Goal: Information Seeking & Learning: Learn about a topic

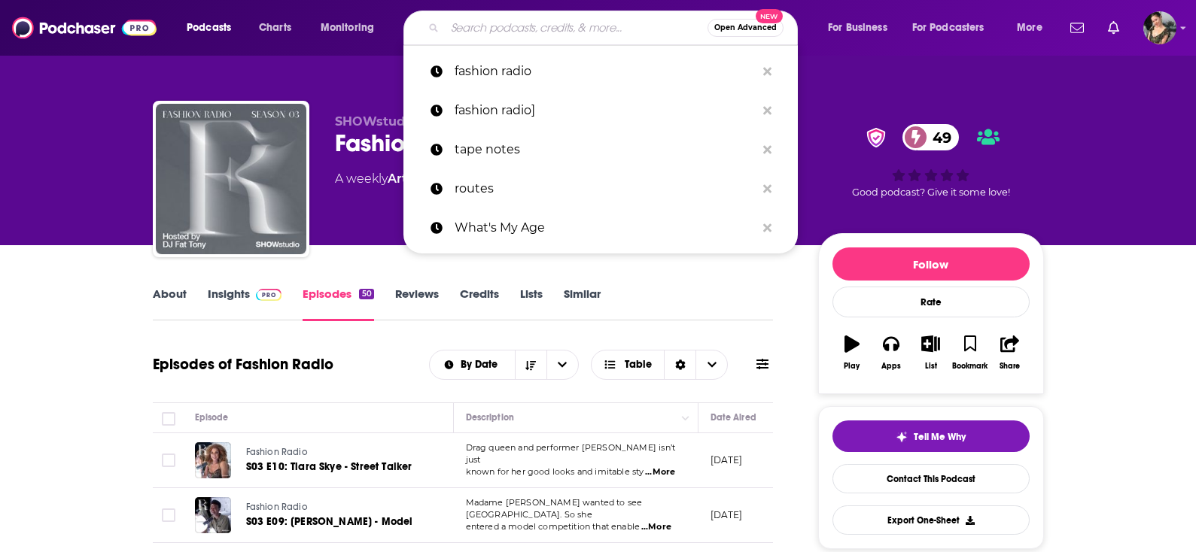
scroll to position [1161, 0]
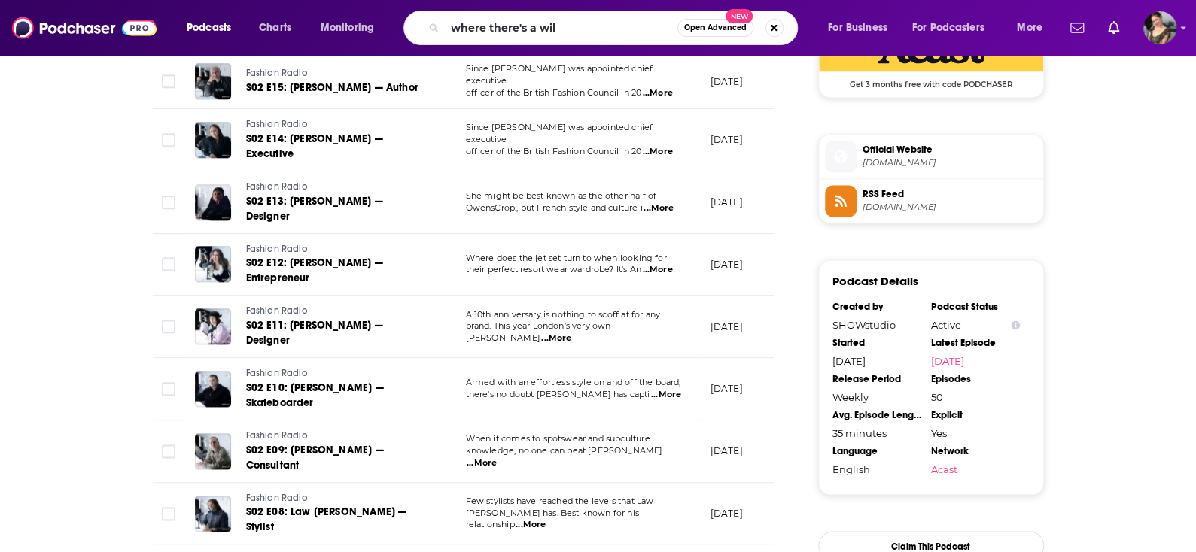
type input "where there's a will"
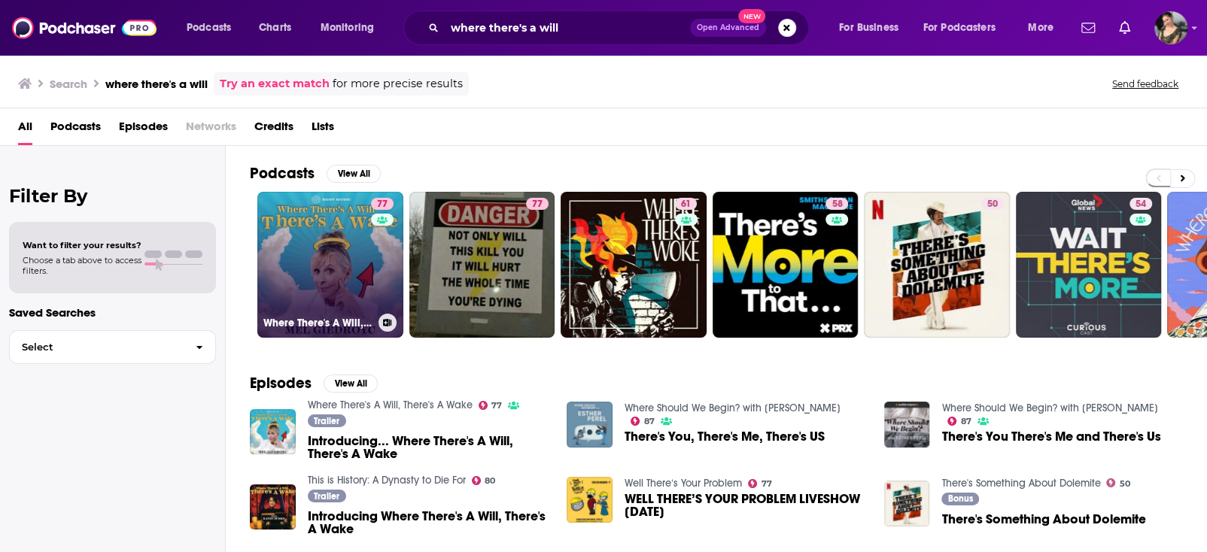
click at [333, 262] on link "77 Where There's A Will, There's A Wake" at bounding box center [330, 265] width 146 height 146
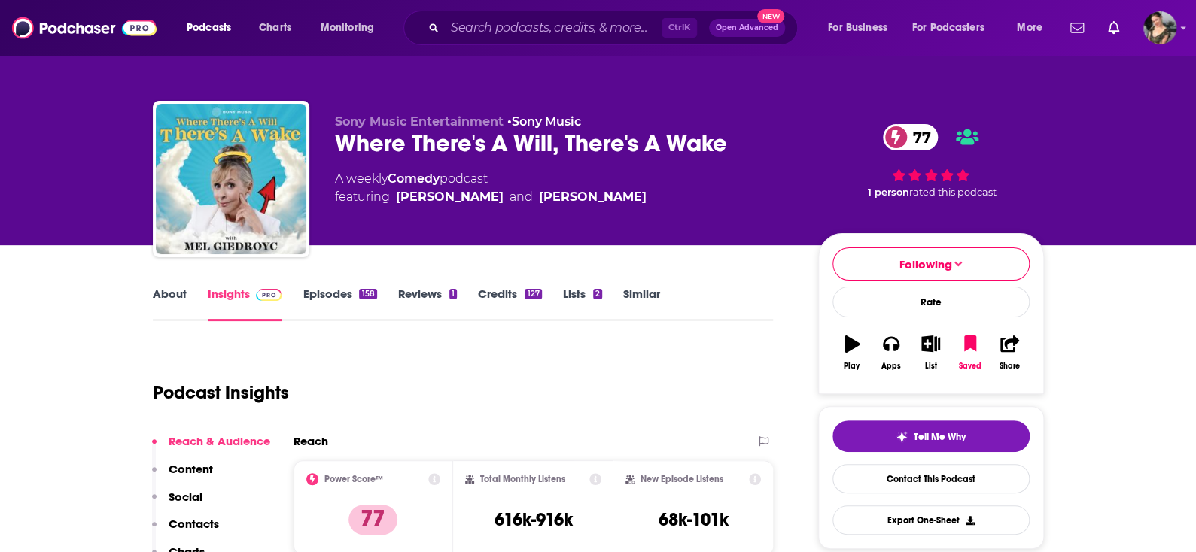
click at [324, 295] on link "Episodes 158" at bounding box center [340, 304] width 74 height 35
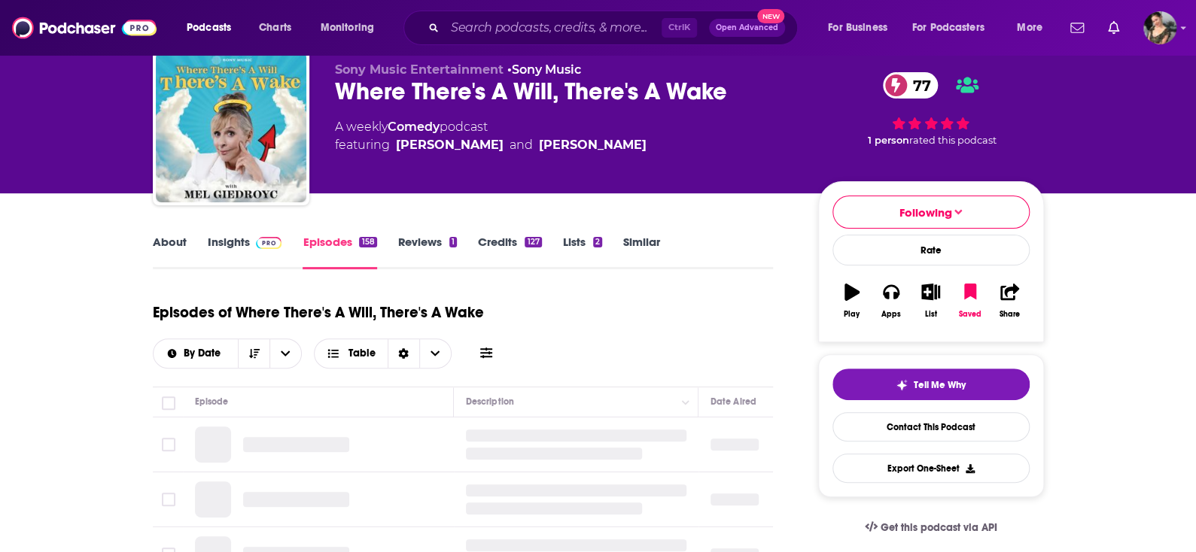
scroll to position [75, 0]
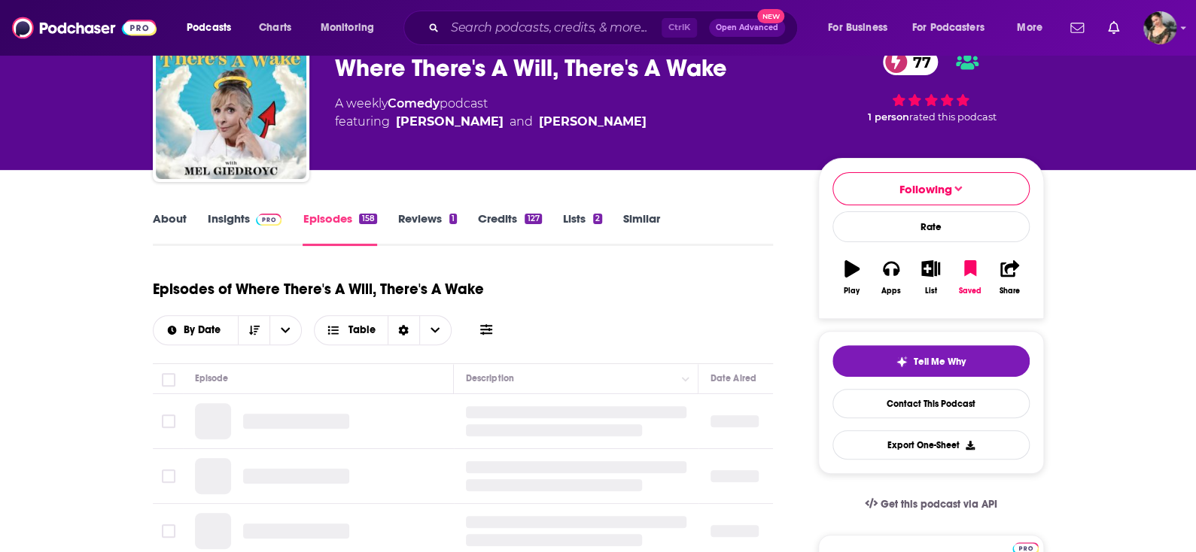
click at [162, 221] on link "About" at bounding box center [170, 229] width 34 height 35
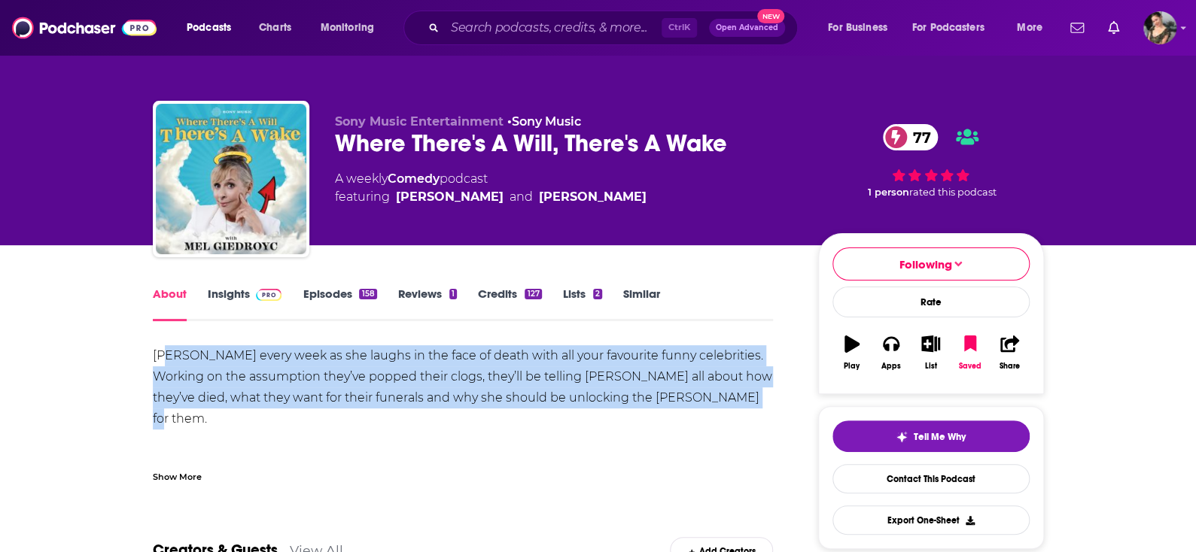
drag, startPoint x: 163, startPoint y: 350, endPoint x: 708, endPoint y: 394, distance: 547.4
click at [708, 394] on div "[PERSON_NAME] every week as she laughs in the face of death with all your favou…" at bounding box center [463, 545] width 621 height 400
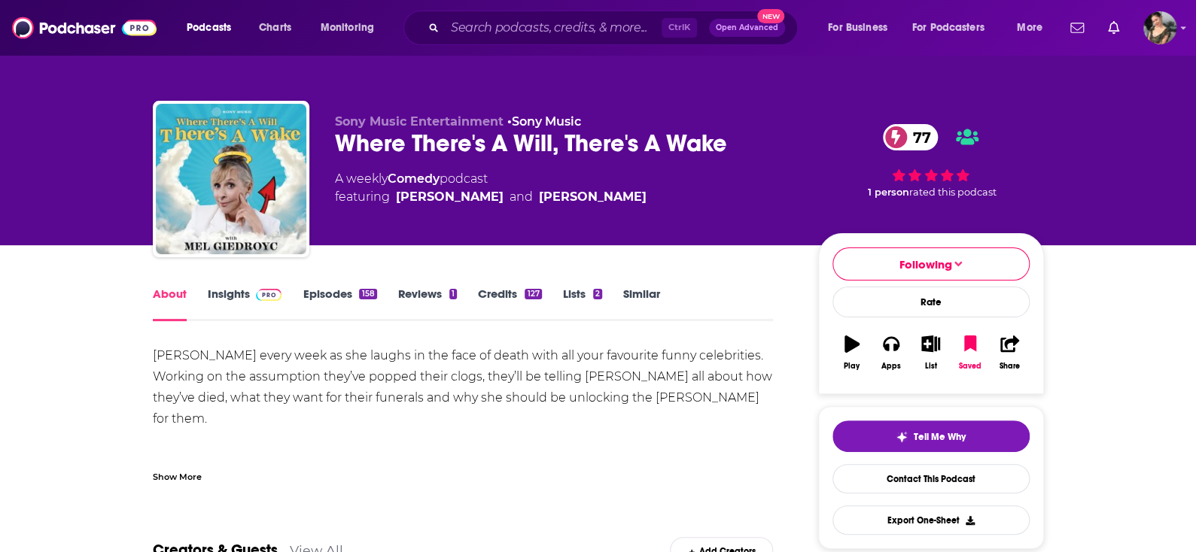
click at [724, 415] on div "[PERSON_NAME] every week as she laughs in the face of death with all your favou…" at bounding box center [463, 545] width 621 height 400
drag, startPoint x: 402, startPoint y: 489, endPoint x: 362, endPoint y: 459, distance: 50.0
click at [193, 460] on div "Show More" at bounding box center [463, 471] width 621 height 26
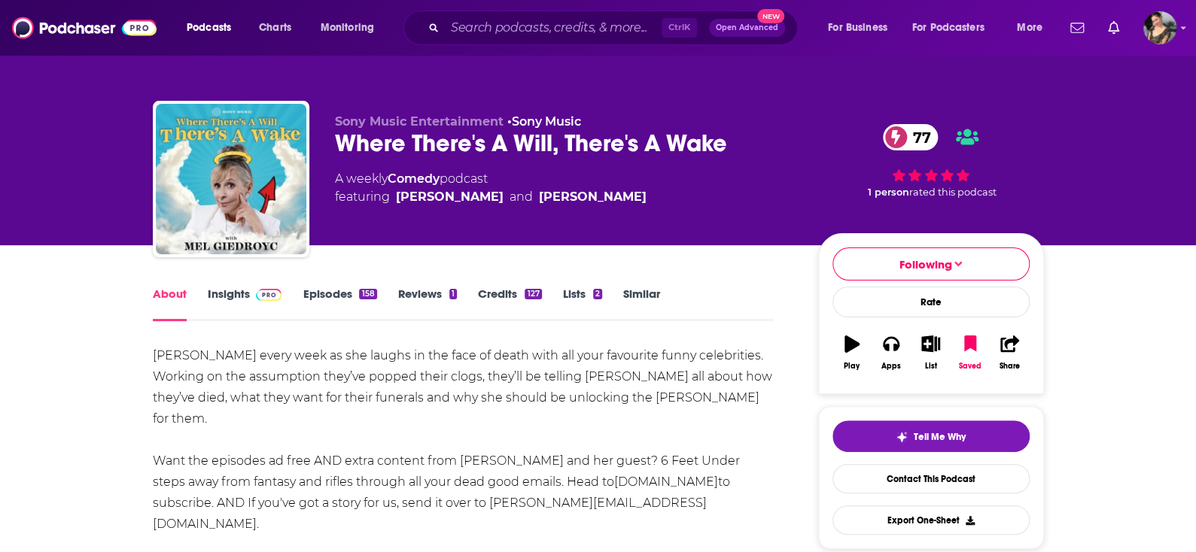
click at [188, 476] on div "[PERSON_NAME] every week as she laughs in the face of death with all your favou…" at bounding box center [463, 545] width 621 height 400
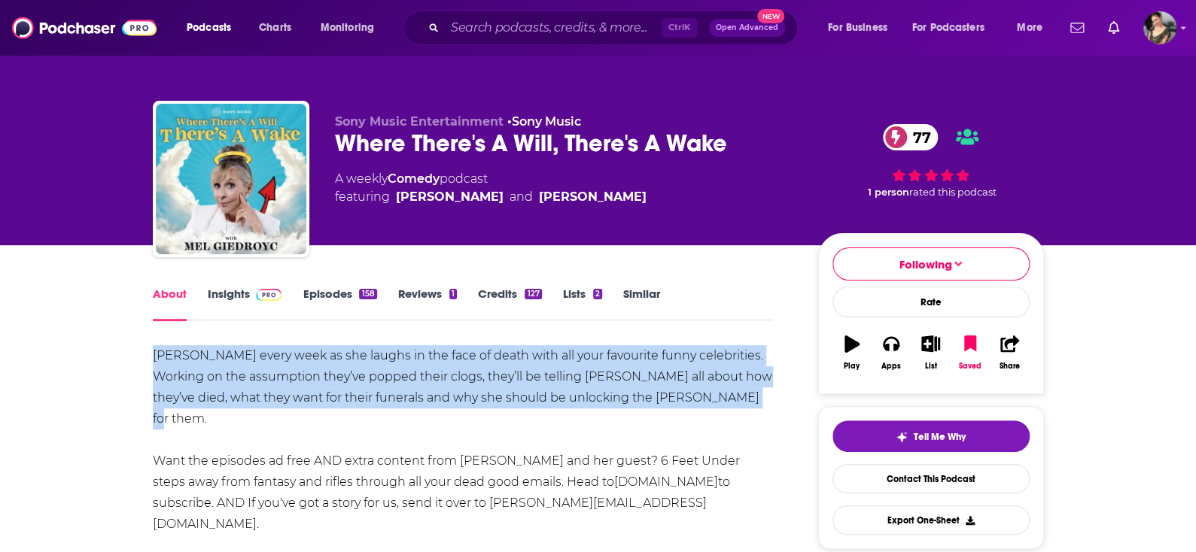
drag, startPoint x: 711, startPoint y: 403, endPoint x: 102, endPoint y: 346, distance: 612.3
copy div "[PERSON_NAME] every week as she laughs in the face of death with all your favou…"
click at [265, 299] on img at bounding box center [269, 295] width 26 height 12
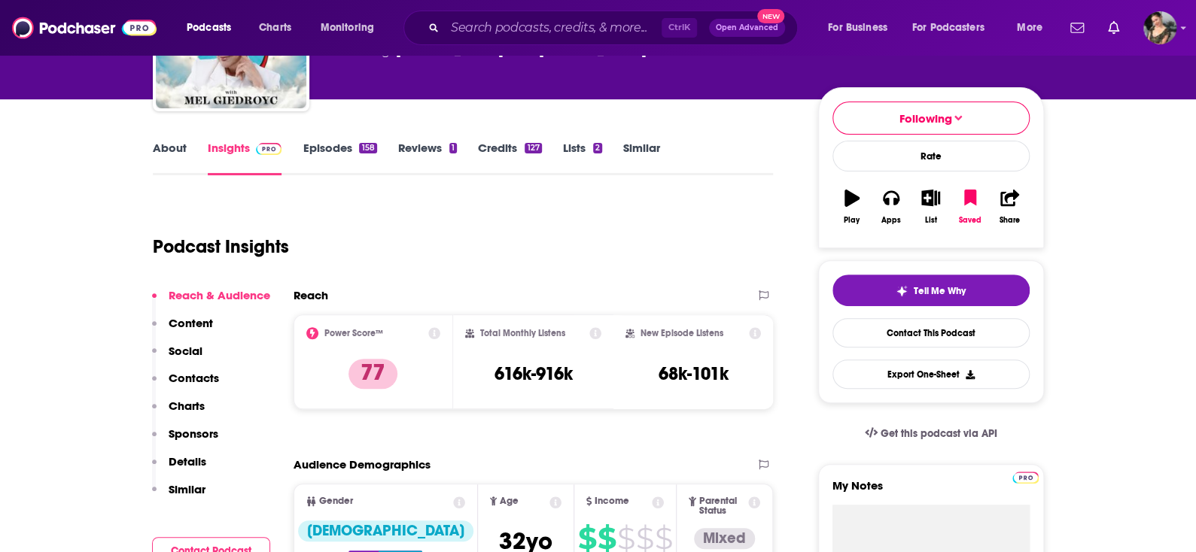
scroll to position [151, 0]
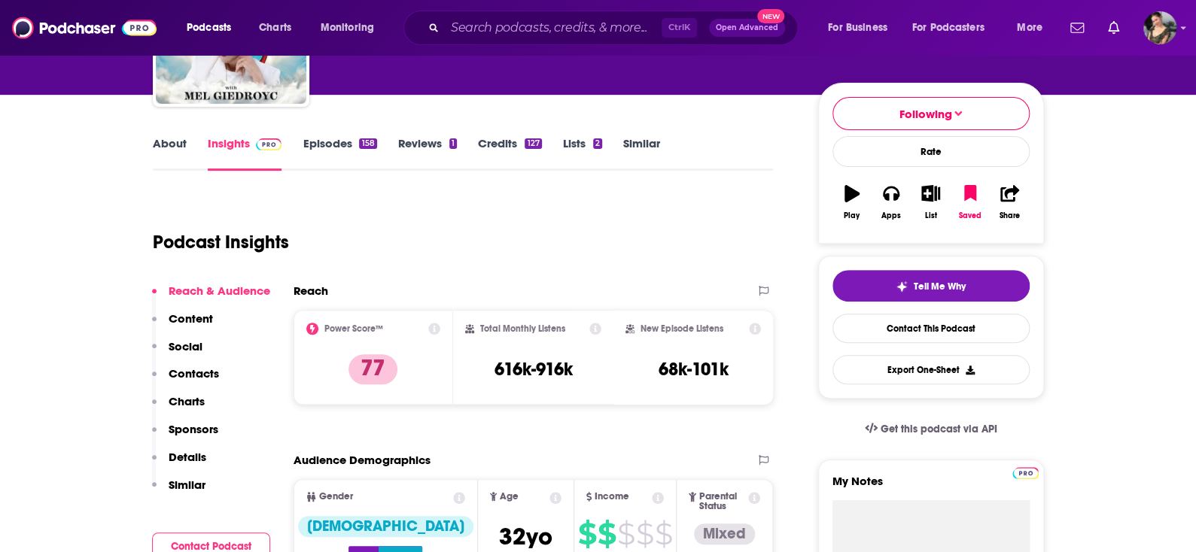
click at [355, 138] on link "Episodes 158" at bounding box center [340, 153] width 74 height 35
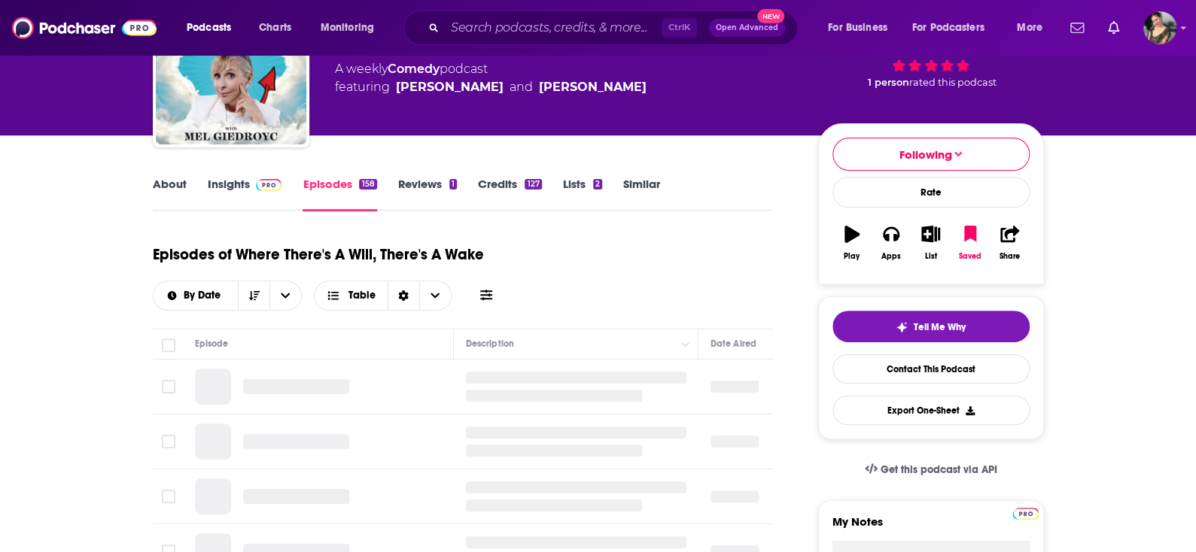
scroll to position [225, 0]
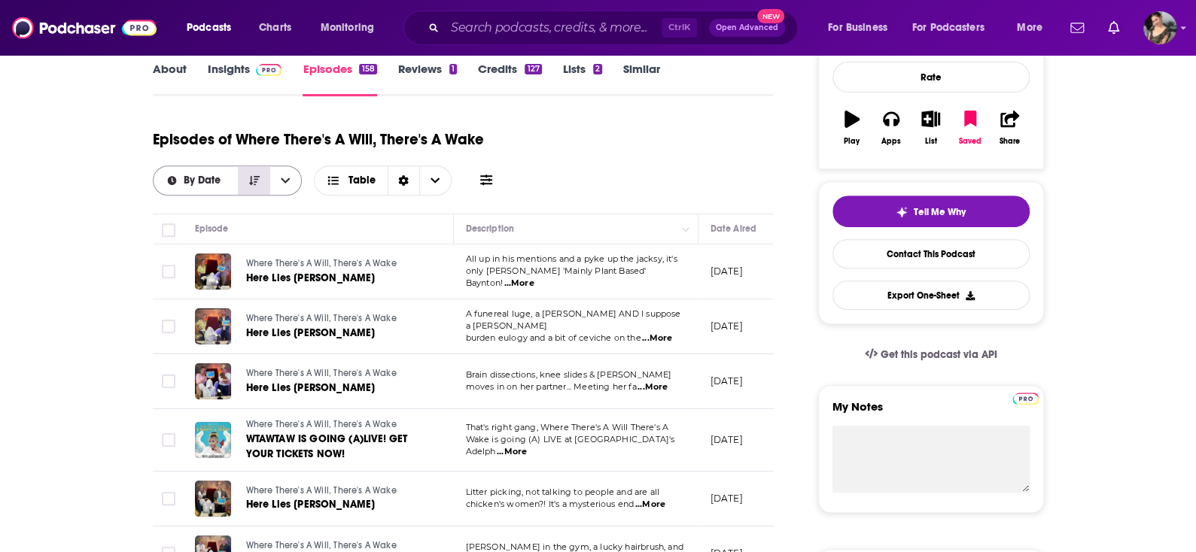
click at [263, 179] on button "Sort Direction" at bounding box center [254, 180] width 32 height 29
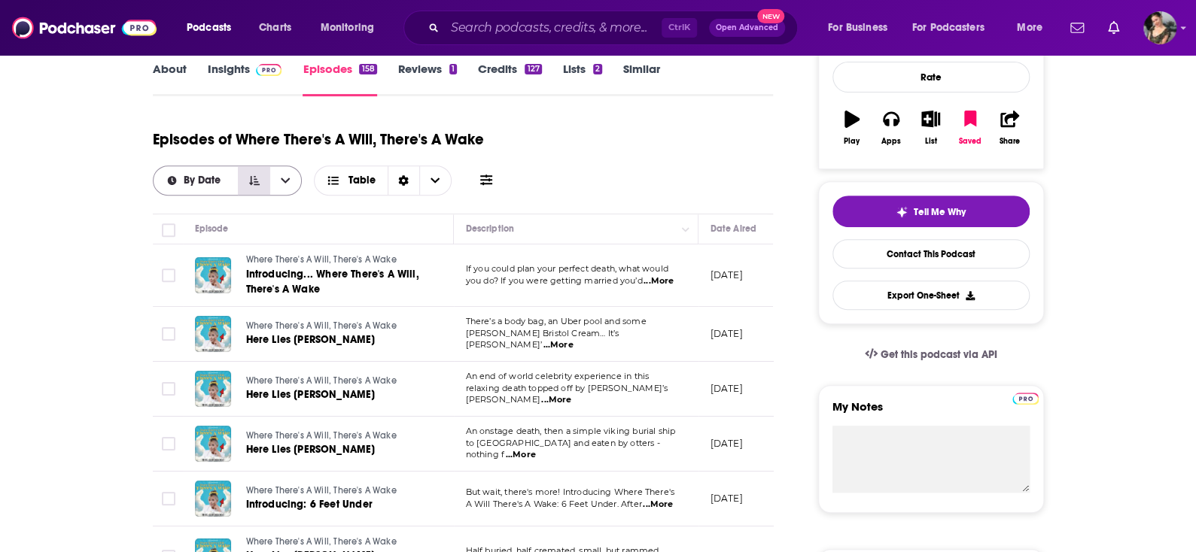
click at [260, 185] on button "Sort Direction" at bounding box center [254, 180] width 32 height 29
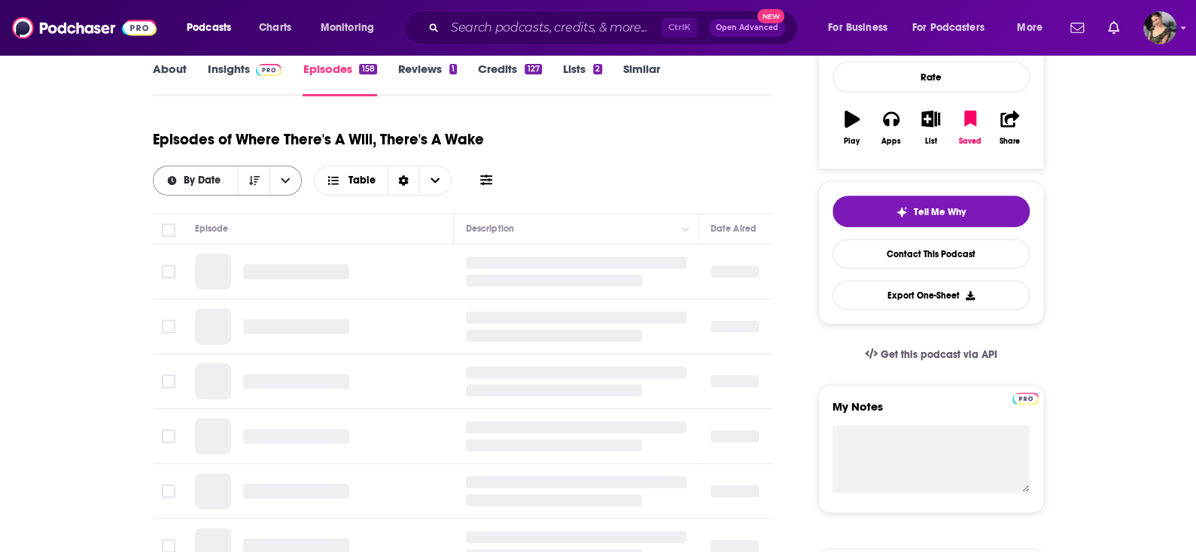
click at [282, 179] on icon "open menu" at bounding box center [285, 180] width 9 height 11
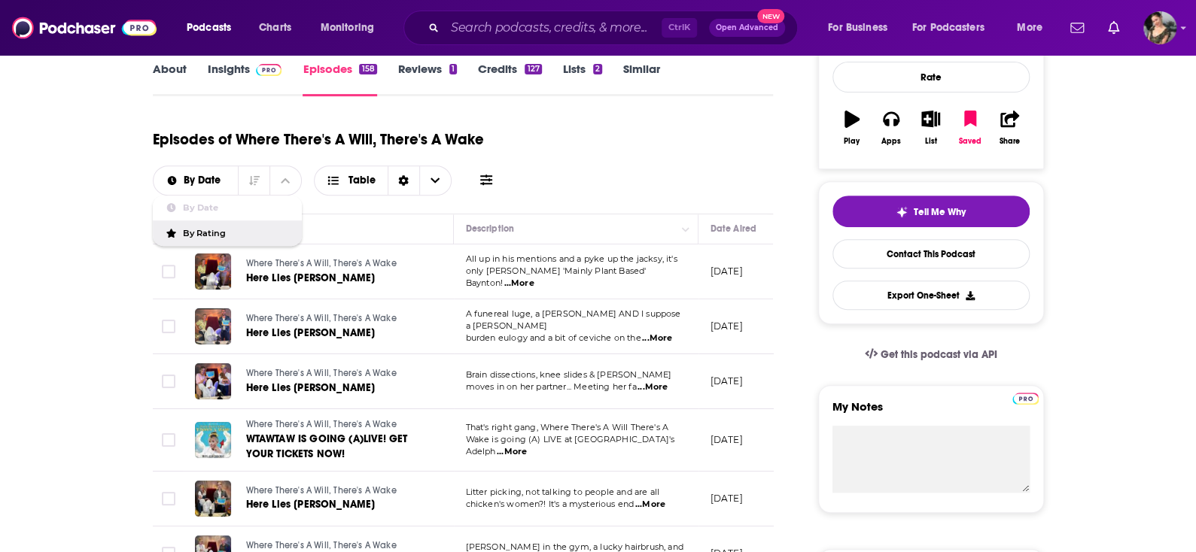
click at [230, 224] on div "By Rating" at bounding box center [228, 234] width 150 height 26
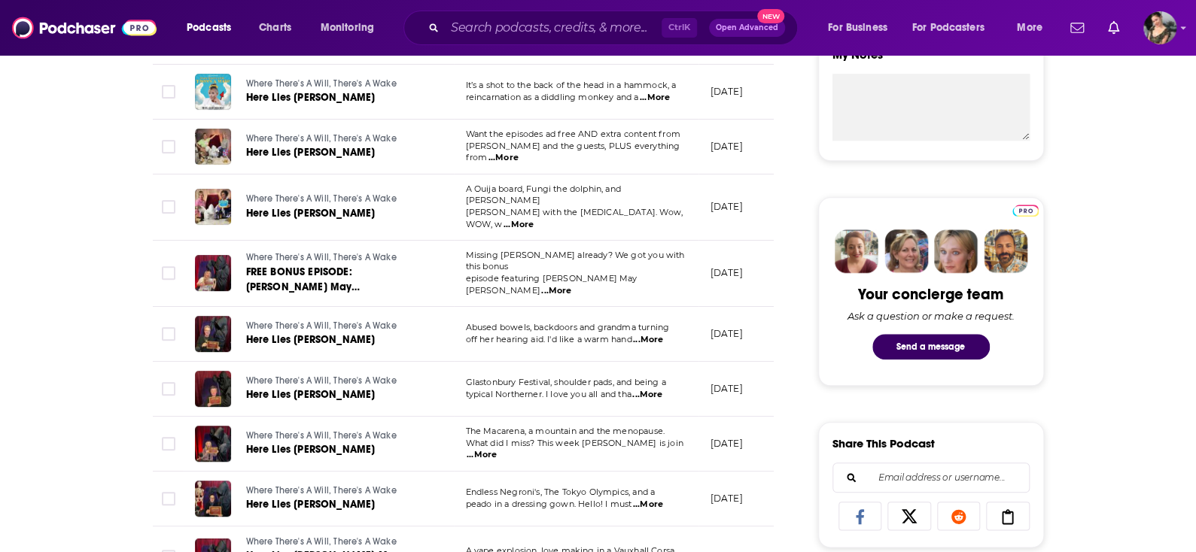
scroll to position [577, 0]
drag, startPoint x: 1076, startPoint y: 534, endPoint x: 1048, endPoint y: 580, distance: 54.3
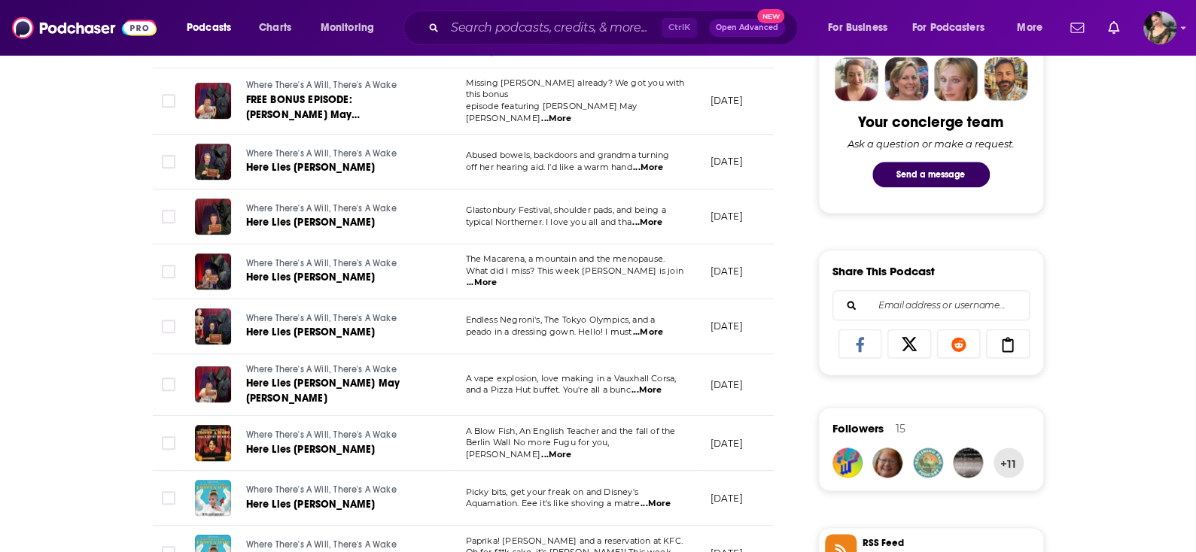
scroll to position [753, 0]
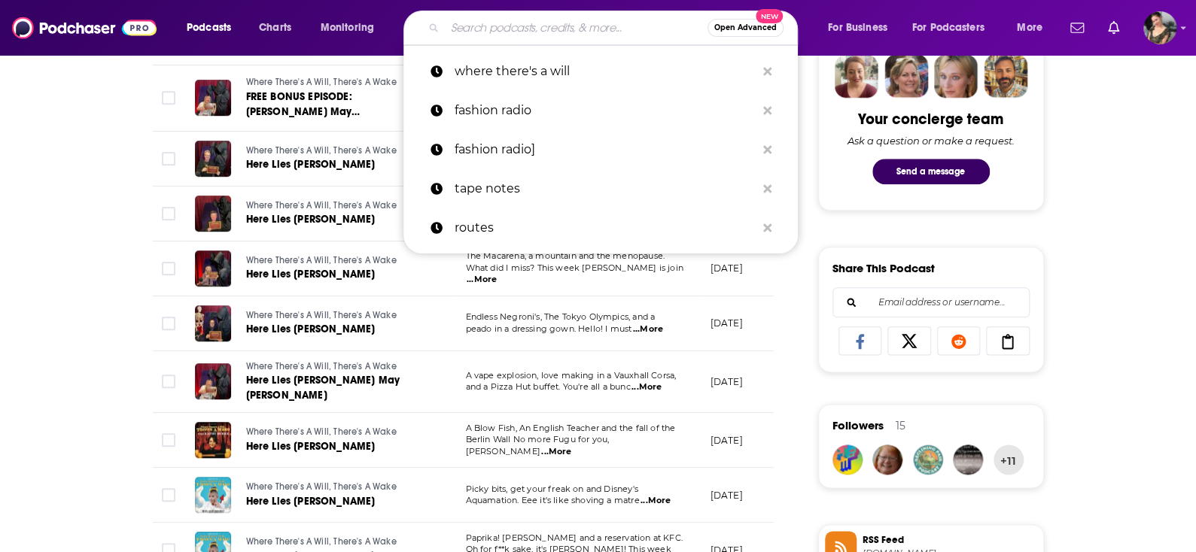
click at [482, 32] on input "Search podcasts, credits, & more..." at bounding box center [576, 28] width 263 height 24
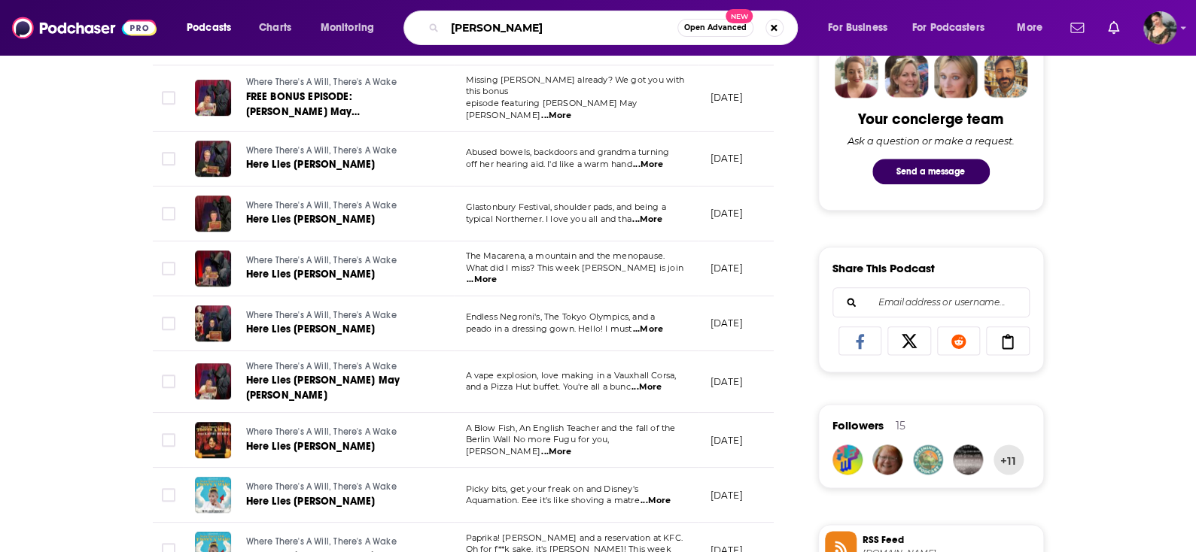
type input "[PERSON_NAME]"
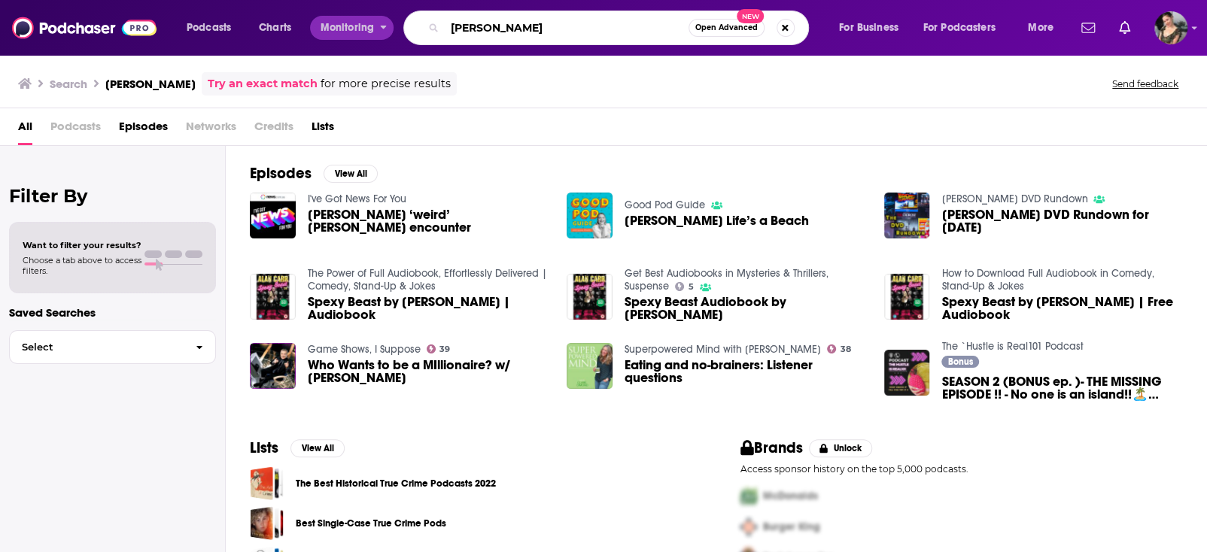
drag, startPoint x: 501, startPoint y: 35, endPoint x: 330, endPoint y: 34, distance: 170.9
click at [330, 34] on div "Podcasts Charts Monitoring [PERSON_NAME] Open Advanced New For Business For Pod…" at bounding box center [622, 28] width 892 height 35
drag, startPoint x: 546, startPoint y: 23, endPoint x: 353, endPoint y: 32, distance: 192.9
click at [353, 32] on div "Podcasts Charts Monitoring [PERSON_NAME] Open Advanced New For Business For Pod…" at bounding box center [622, 28] width 892 height 35
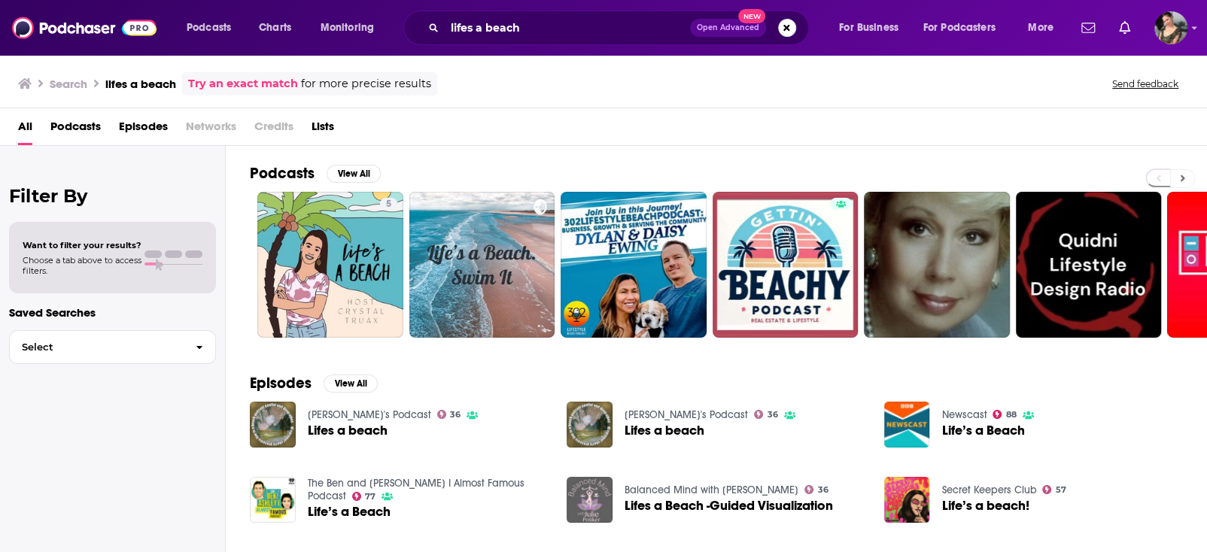
click at [1185, 173] on button at bounding box center [1182, 178] width 25 height 19
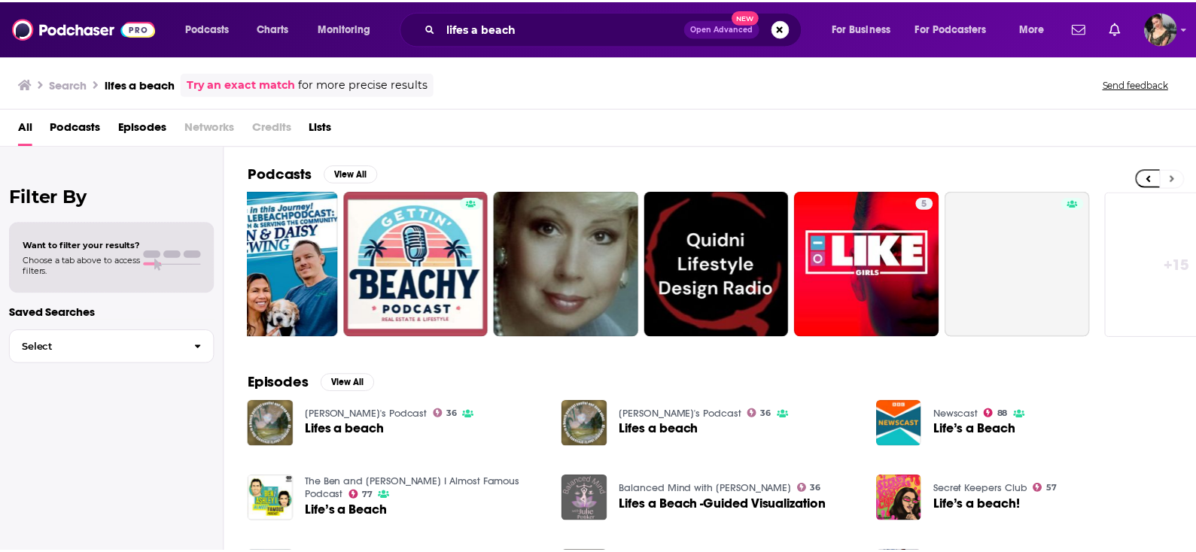
scroll to position [0, 425]
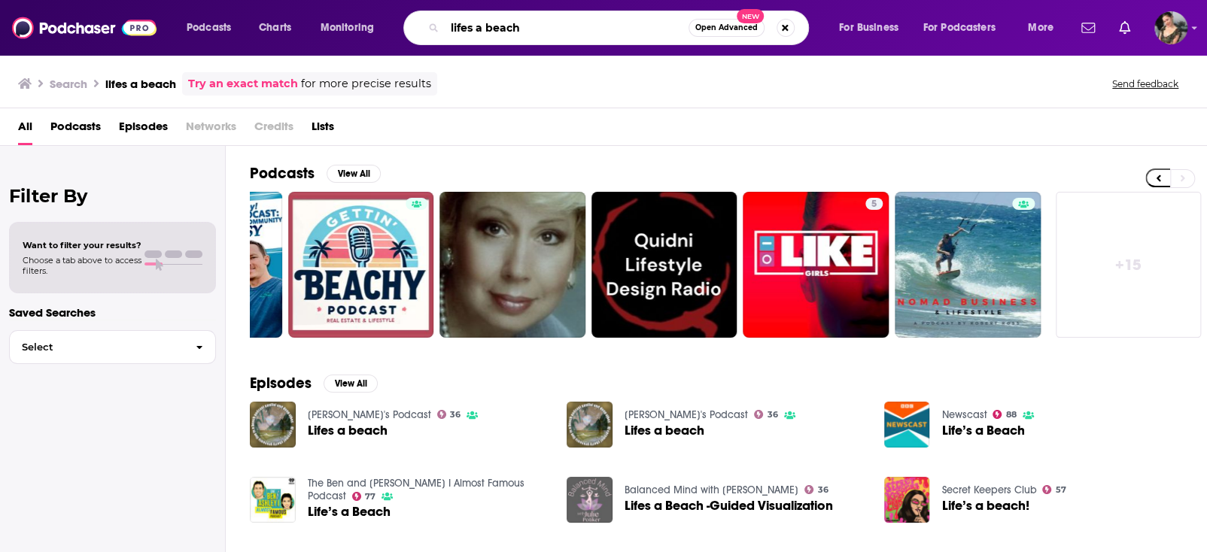
click at [465, 26] on input "lifes a beach" at bounding box center [567, 28] width 244 height 24
type input "life's a beach"
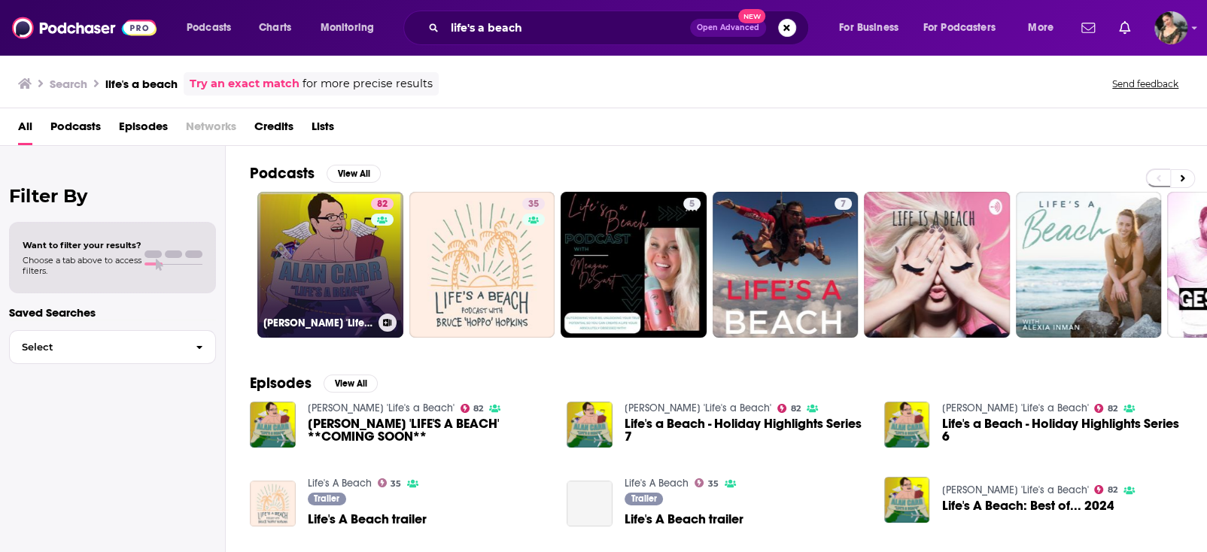
click at [334, 241] on link "82 [PERSON_NAME] 'Life's a Beach'" at bounding box center [330, 265] width 146 height 146
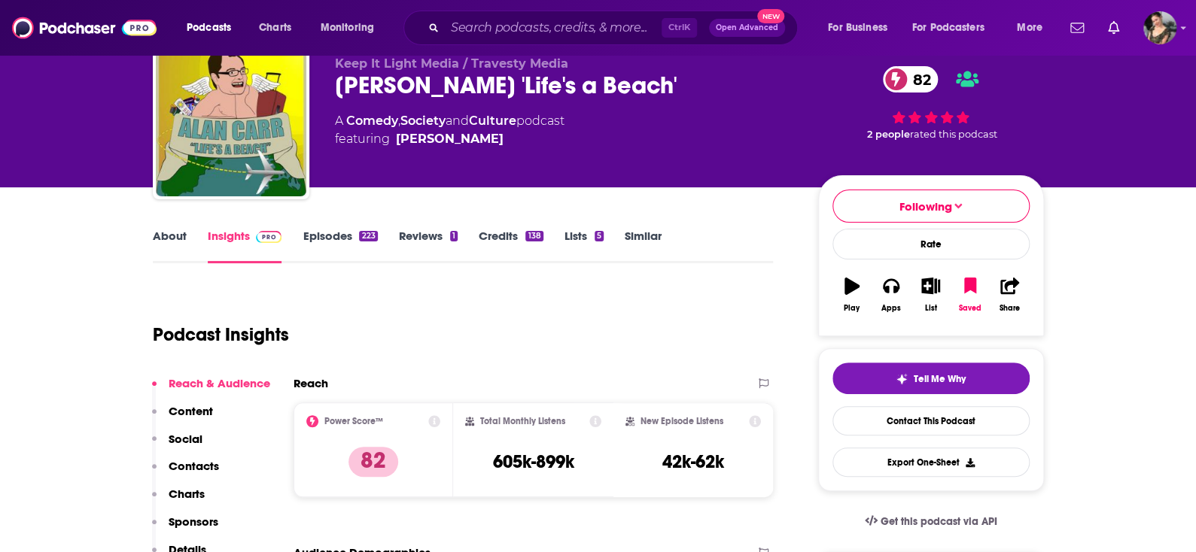
scroll to position [75, 0]
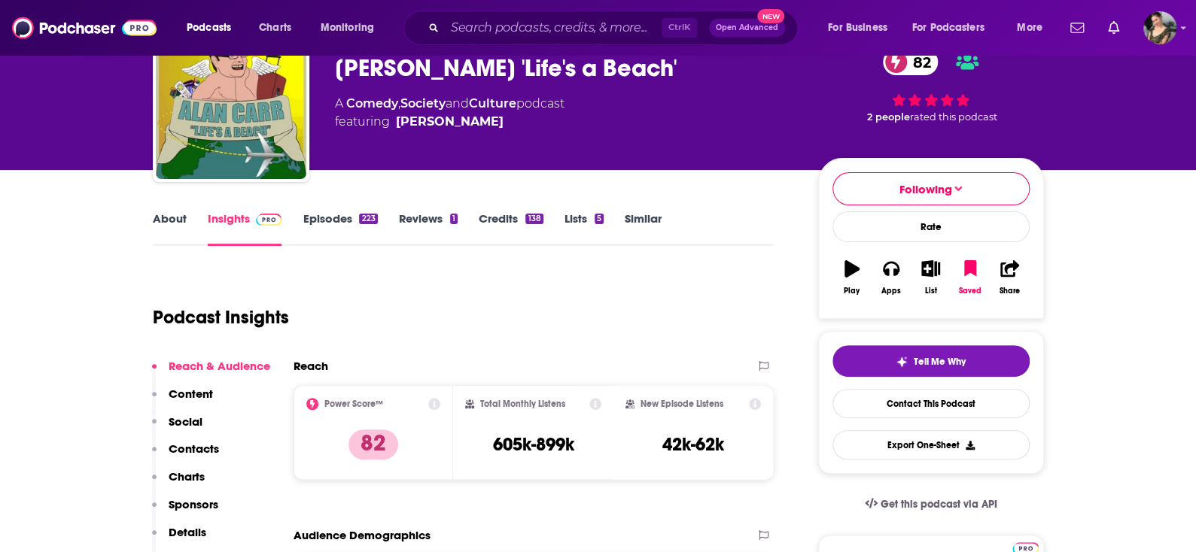
click at [323, 230] on link "Episodes 223" at bounding box center [340, 229] width 75 height 35
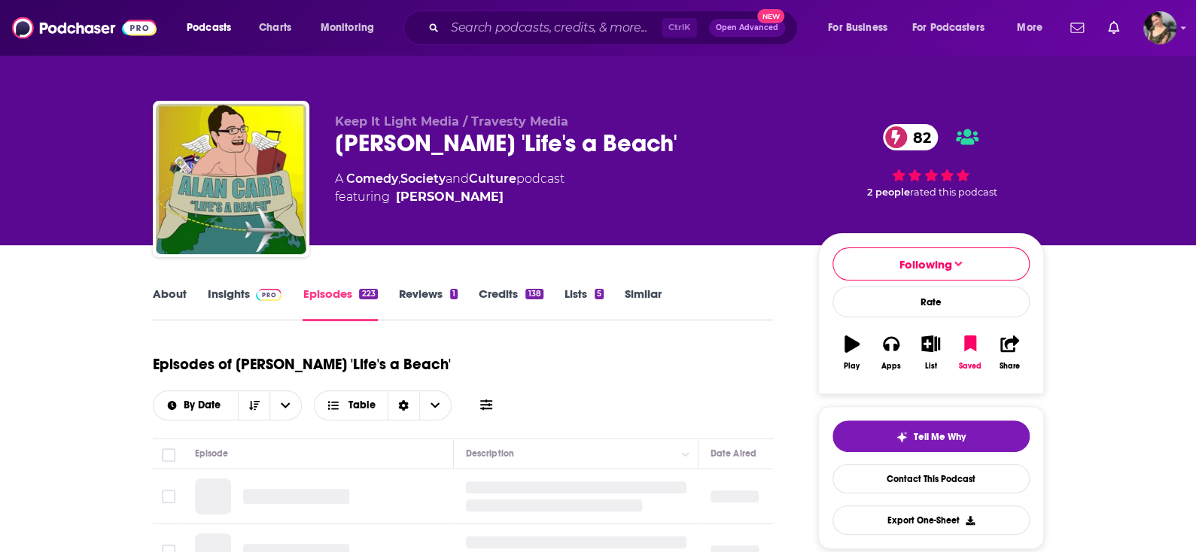
click at [155, 294] on link "About" at bounding box center [170, 304] width 34 height 35
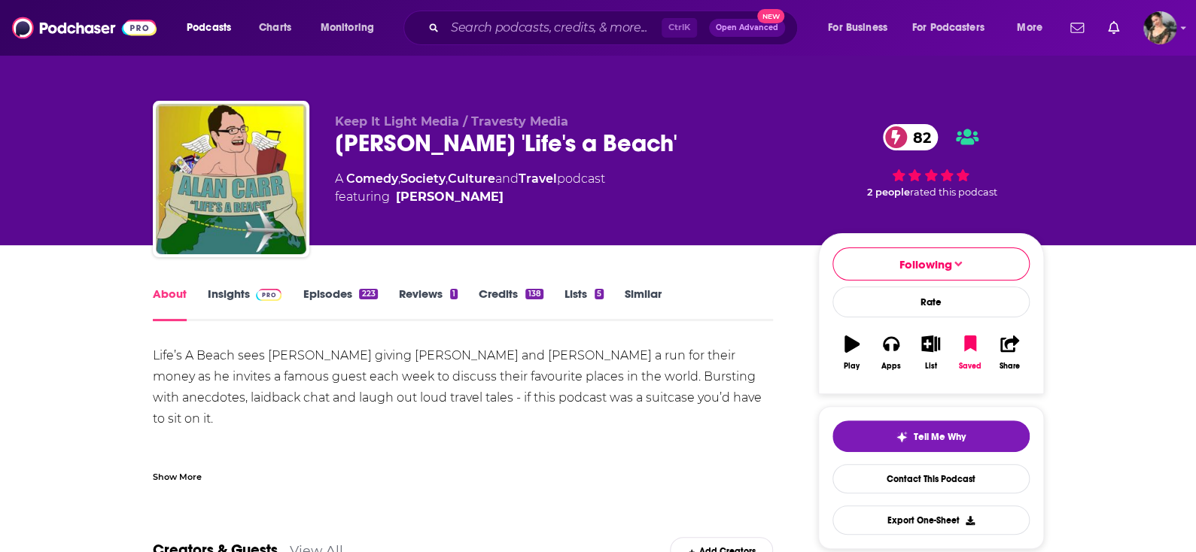
scroll to position [75, 0]
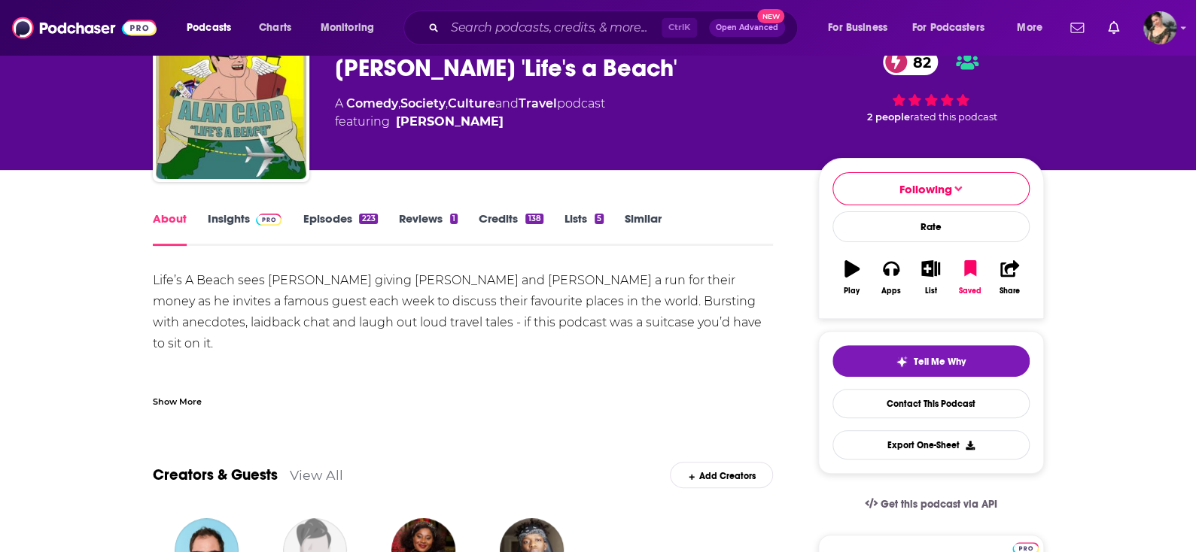
click at [187, 388] on div "Show More" at bounding box center [463, 396] width 621 height 26
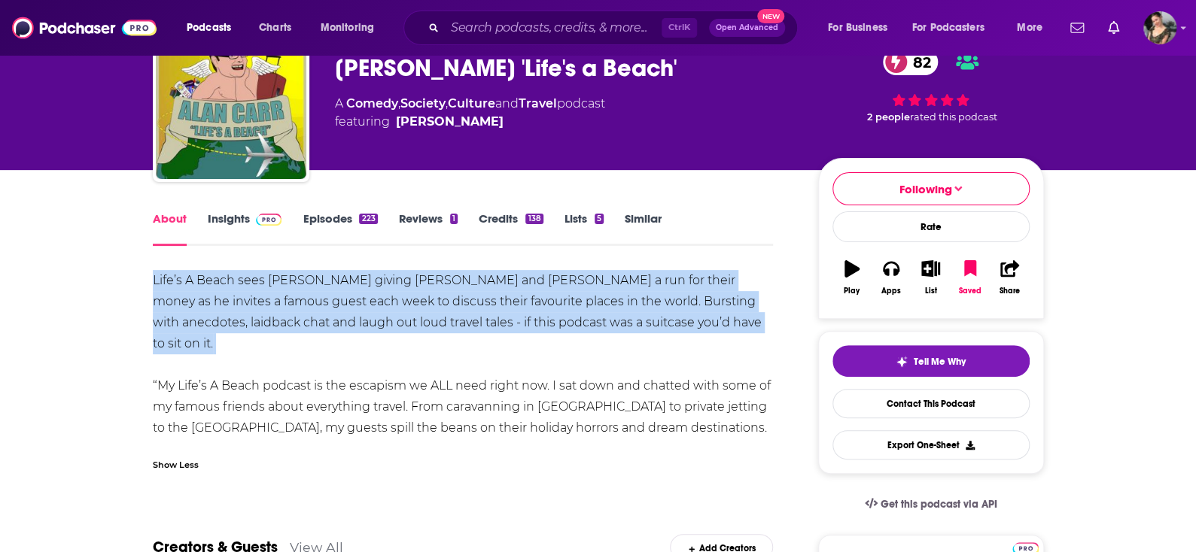
drag, startPoint x: 692, startPoint y: 339, endPoint x: 145, endPoint y: 266, distance: 552.1
copy div "Life’s A Beach sees [PERSON_NAME] giving [PERSON_NAME] and [PERSON_NAME] a run …"
click at [250, 224] on span at bounding box center [266, 219] width 32 height 14
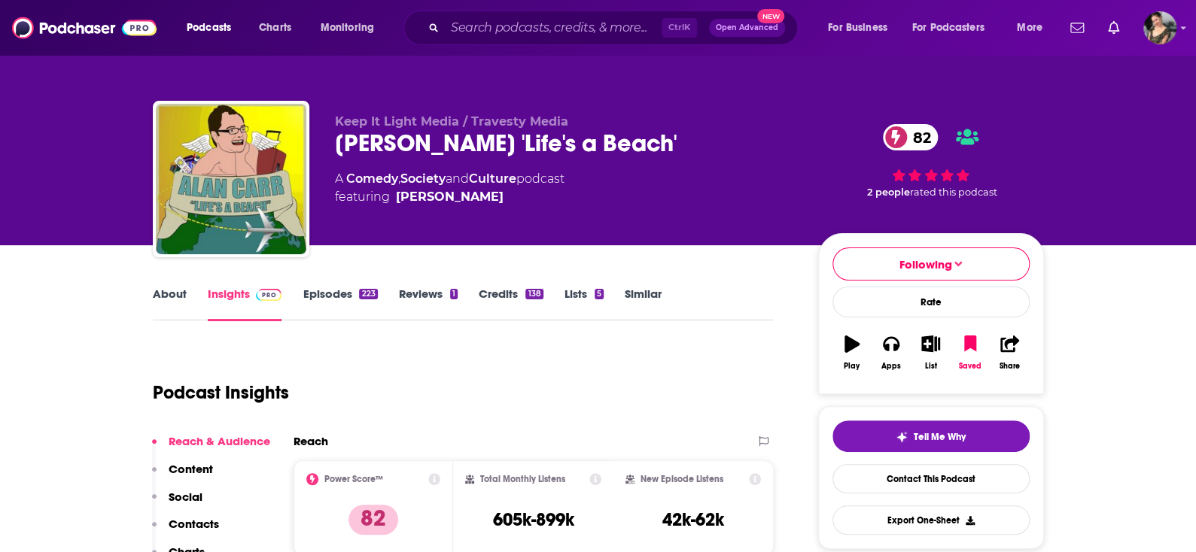
click at [361, 289] on div "223" at bounding box center [368, 294] width 18 height 11
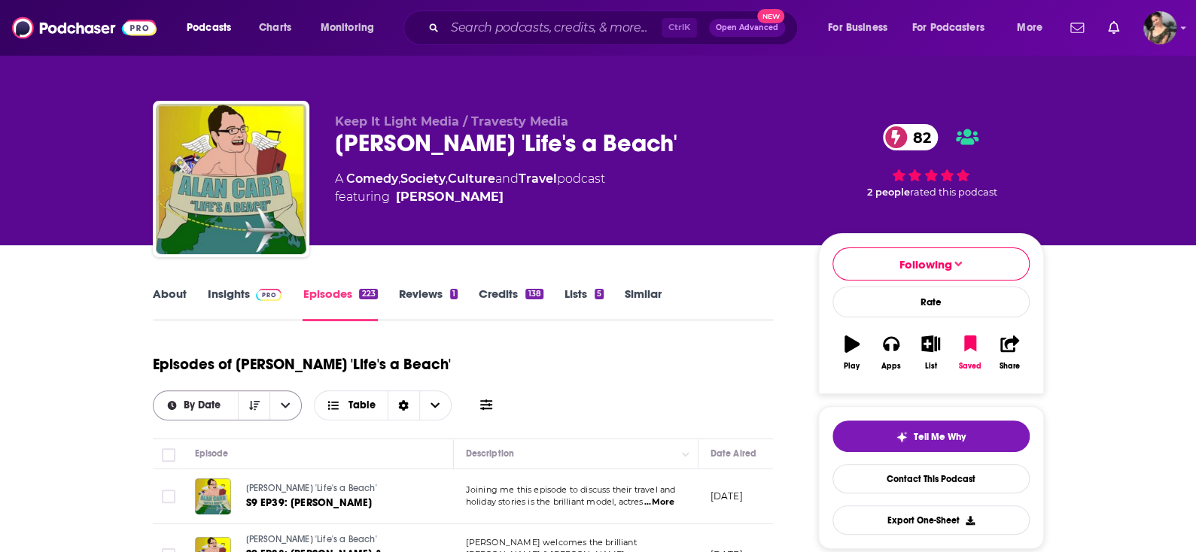
click at [303, 391] on div "By Date" at bounding box center [228, 406] width 150 height 30
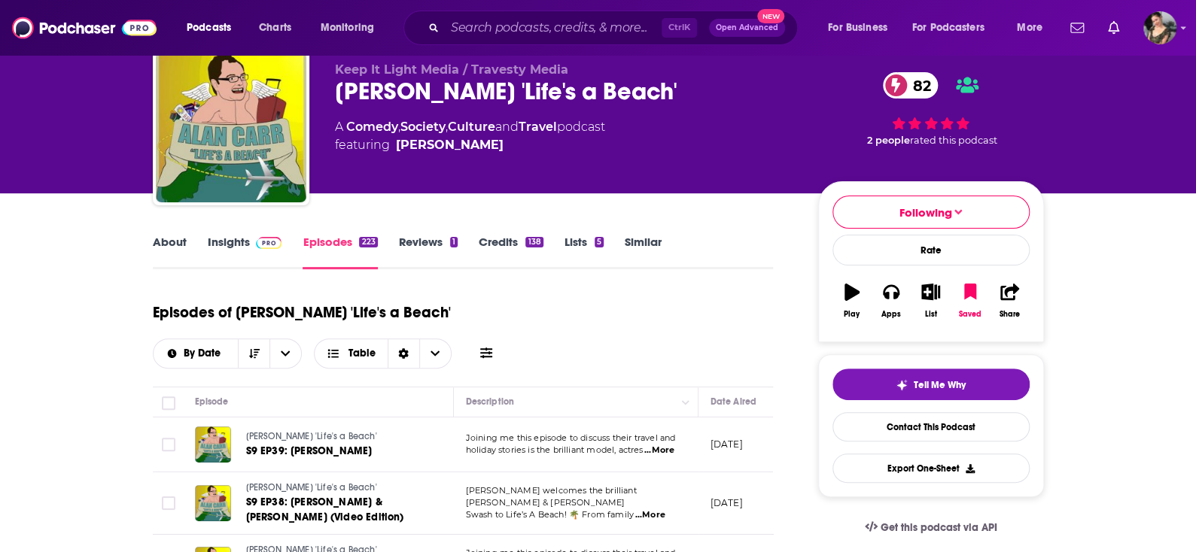
scroll to position [75, 0]
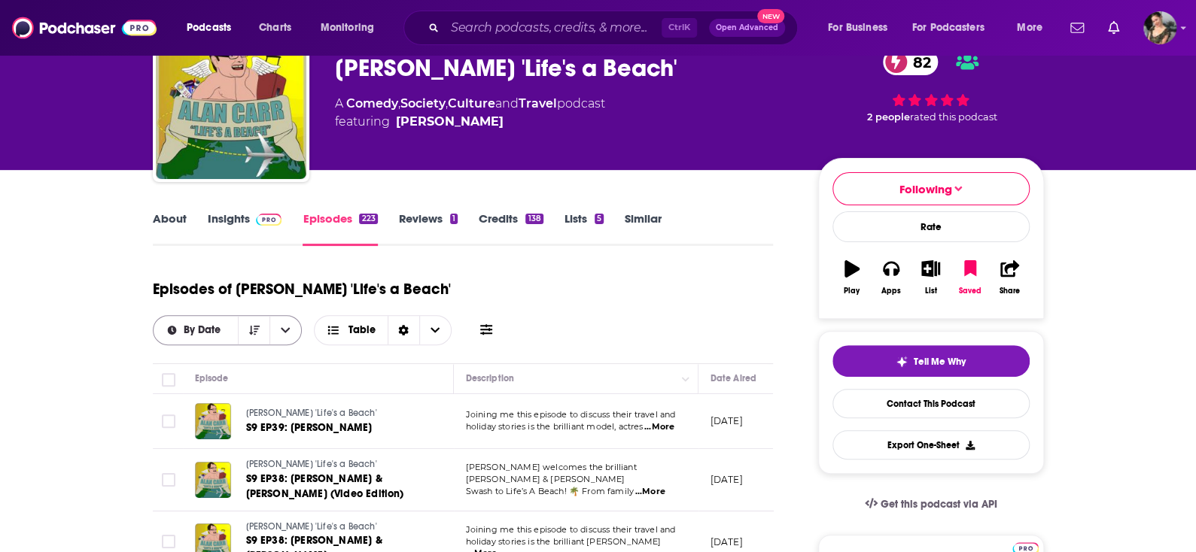
click at [301, 316] on button "open menu" at bounding box center [285, 330] width 32 height 29
click at [303, 370] on div "By Rating" at bounding box center [228, 383] width 150 height 26
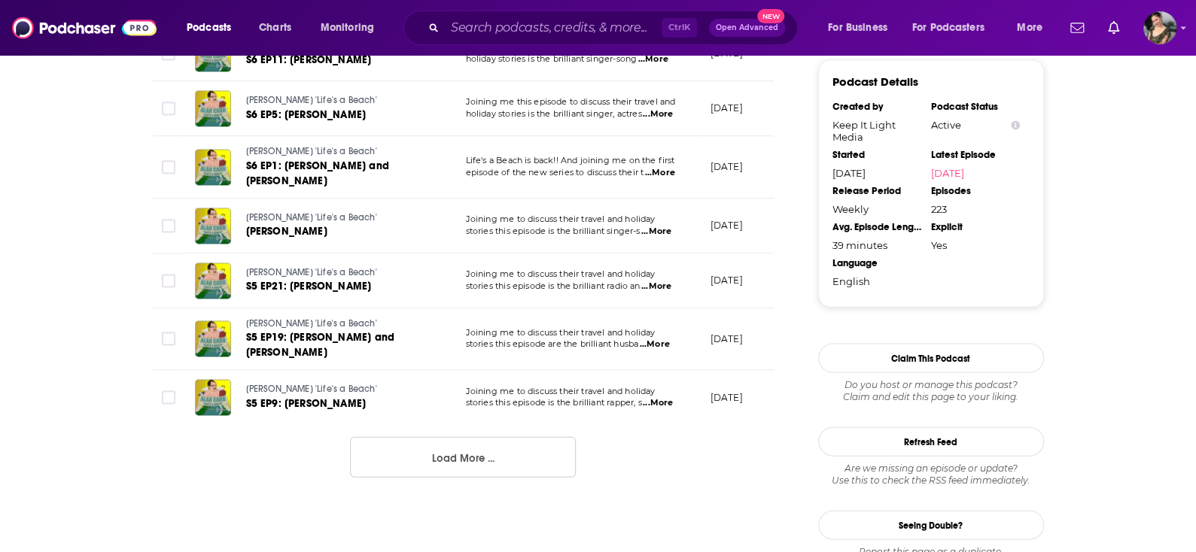
scroll to position [1445, 0]
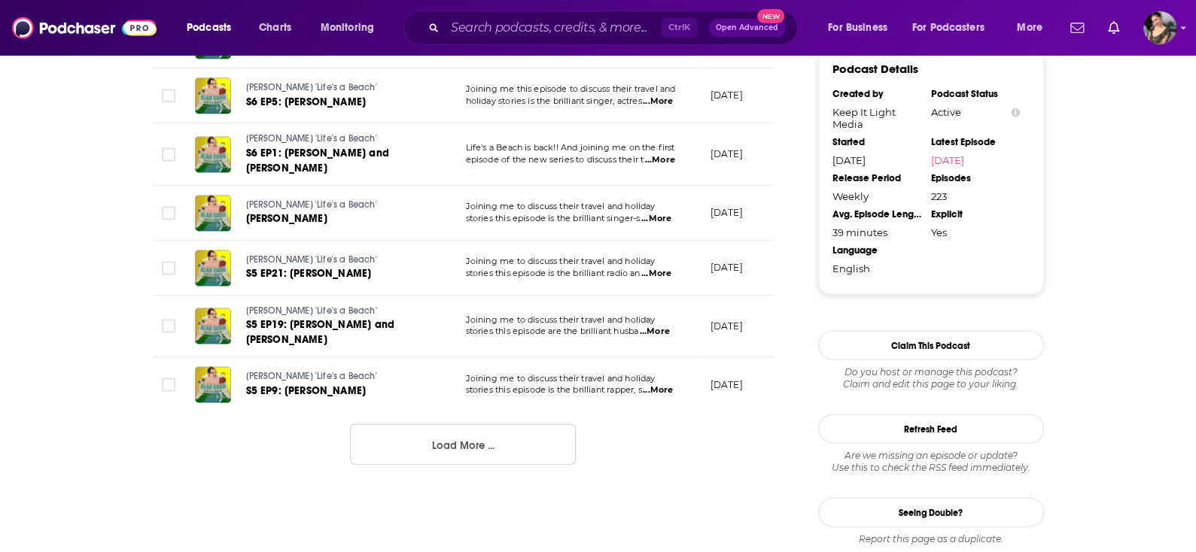
click at [407, 424] on button "Load More ..." at bounding box center [463, 444] width 226 height 41
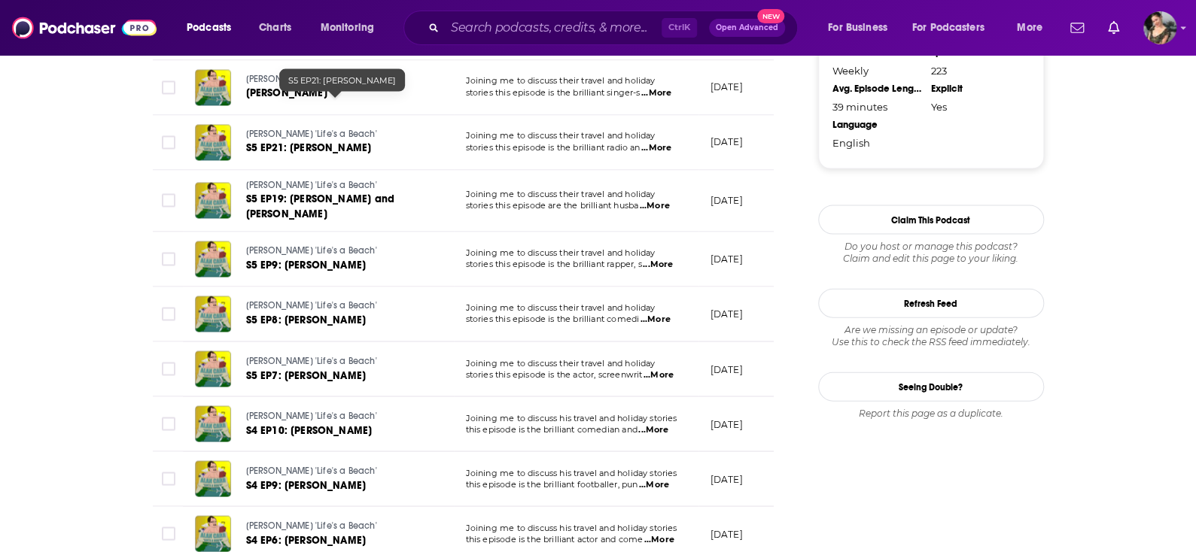
scroll to position [1269, 0]
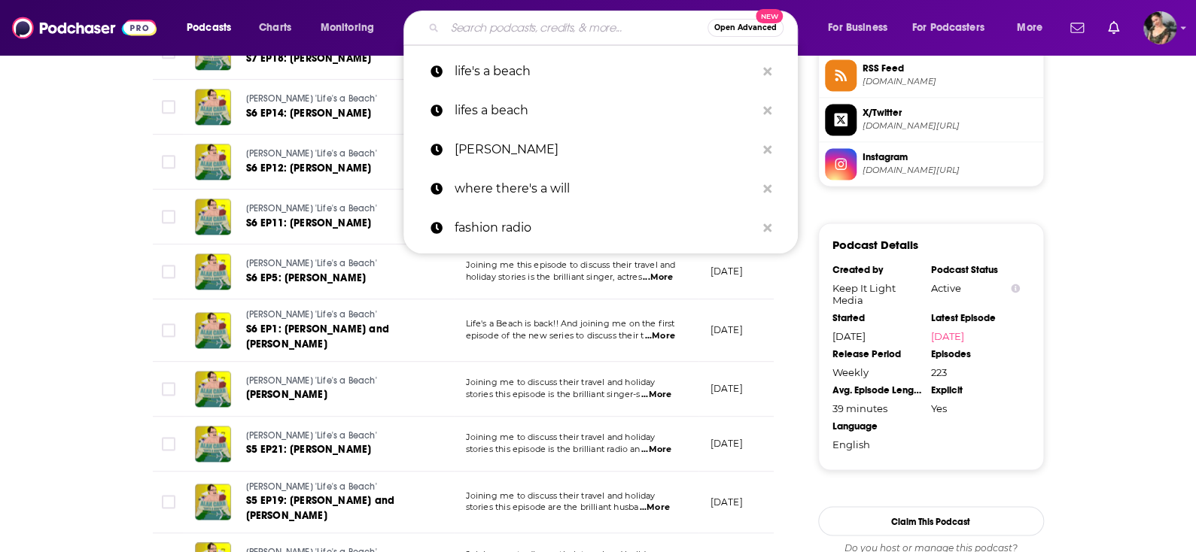
click at [610, 30] on input "Search podcasts, credits, & more..." at bounding box center [576, 28] width 263 height 24
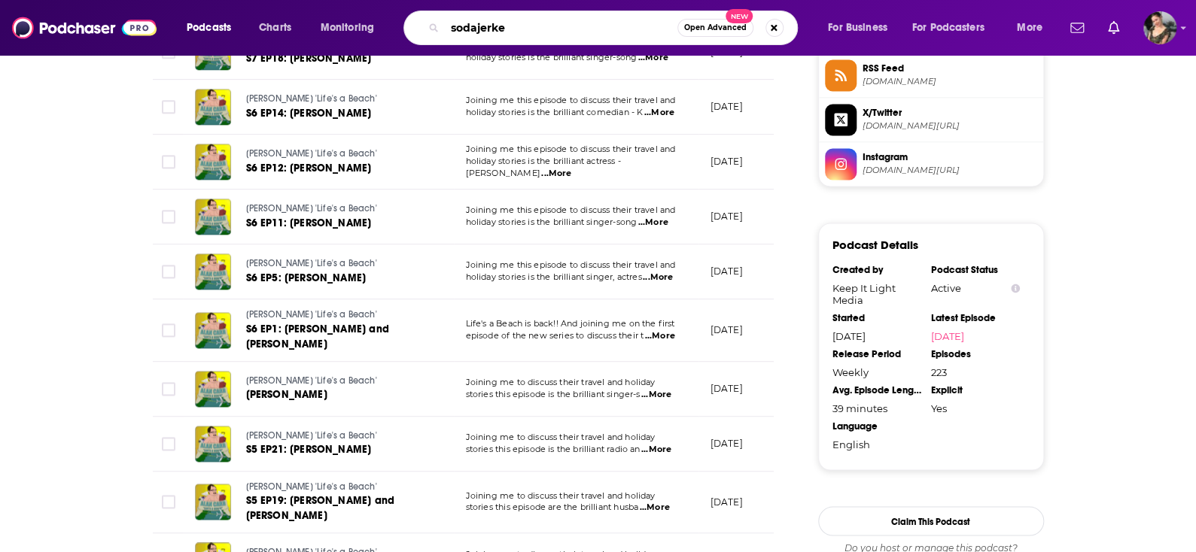
type input "sodajerker"
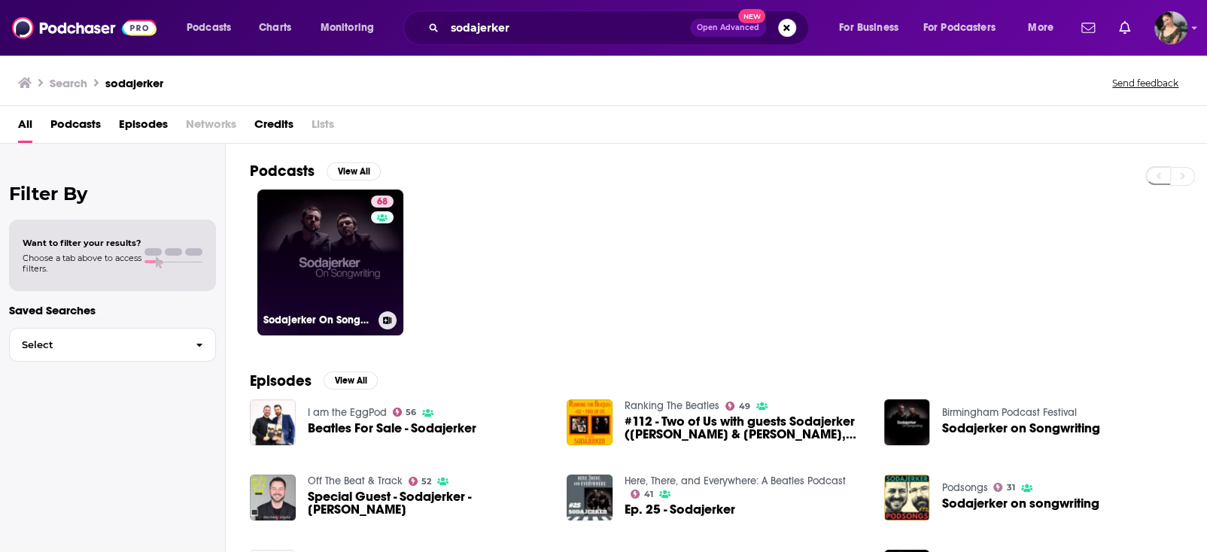
click at [319, 251] on link "68 Sodajerker On Songwriting" at bounding box center [330, 263] width 146 height 146
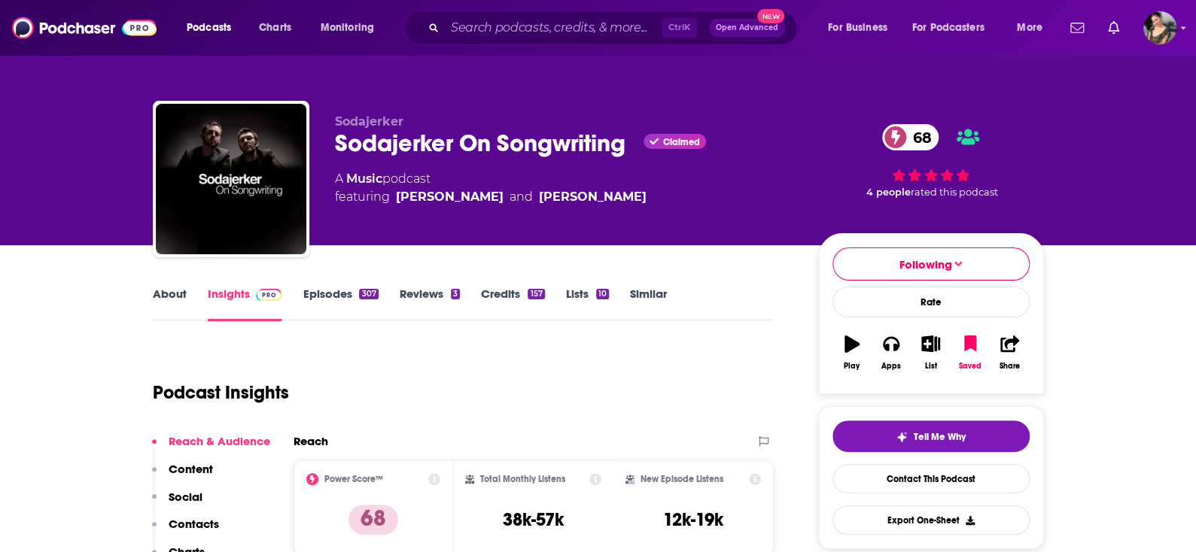
click at [171, 302] on link "About" at bounding box center [170, 304] width 34 height 35
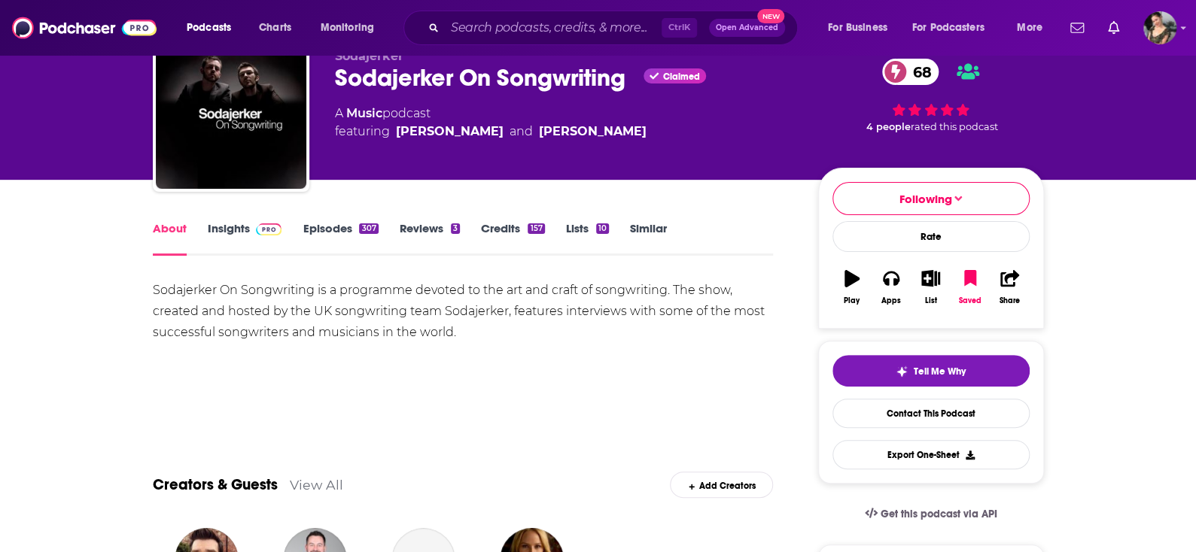
scroll to position [75, 0]
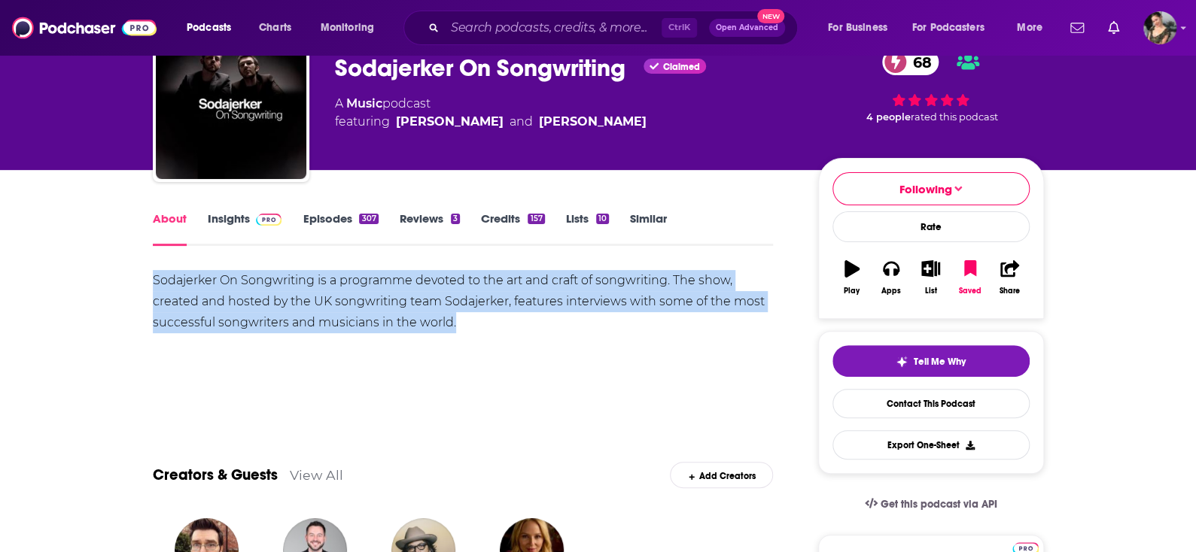
drag, startPoint x: 473, startPoint y: 322, endPoint x: 117, endPoint y: 272, distance: 358.7
copy div "Sodajerker On Songwriting is a programme devoted to the art and craft of songwr…"
click at [217, 221] on link "Insights" at bounding box center [245, 229] width 75 height 35
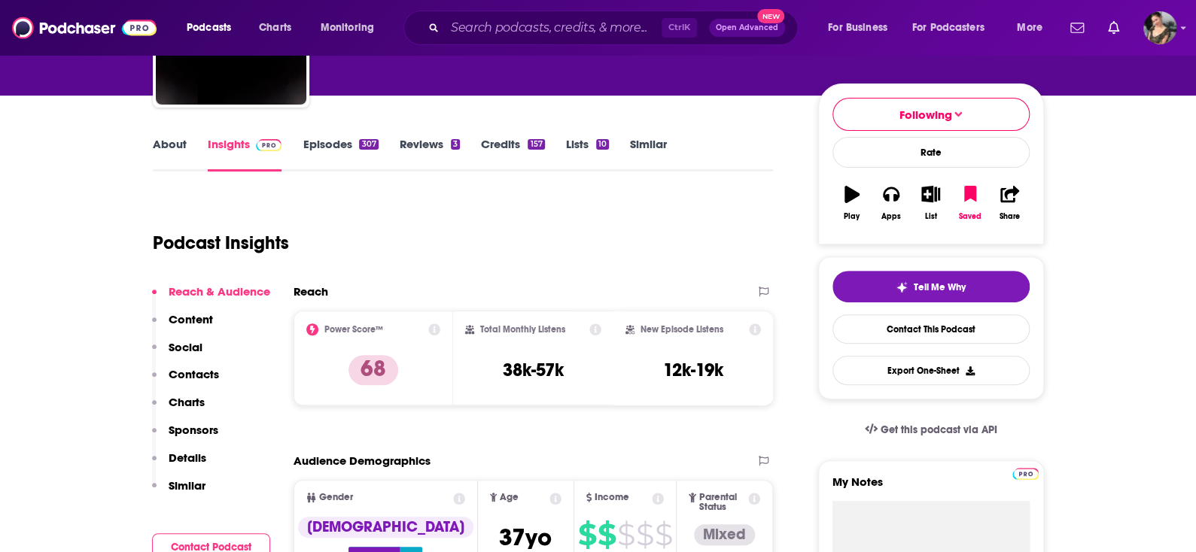
scroll to position [151, 0]
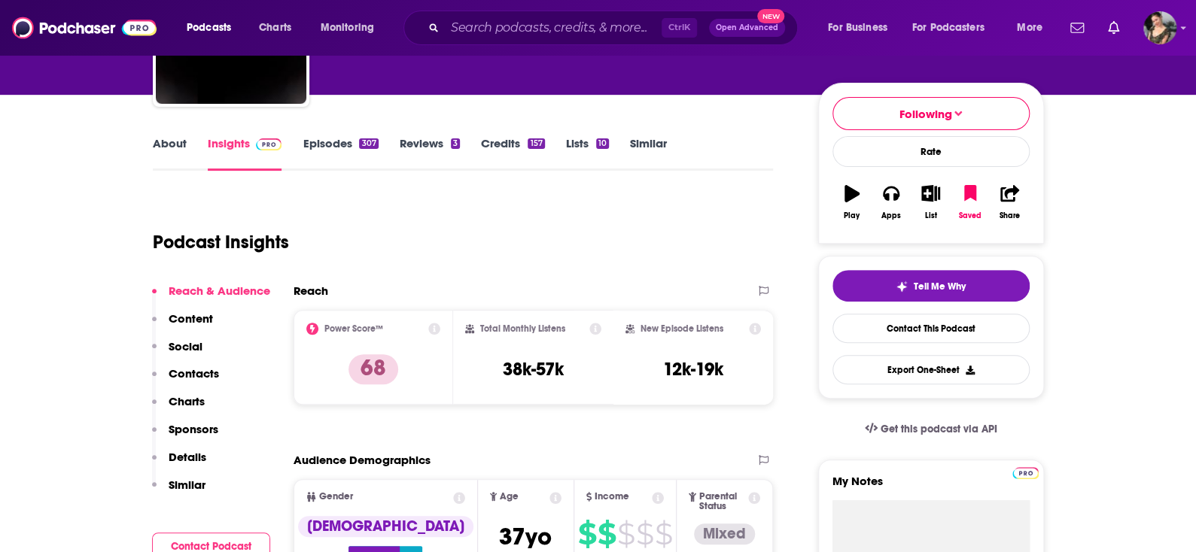
click at [338, 149] on link "Episodes 307" at bounding box center [340, 153] width 75 height 35
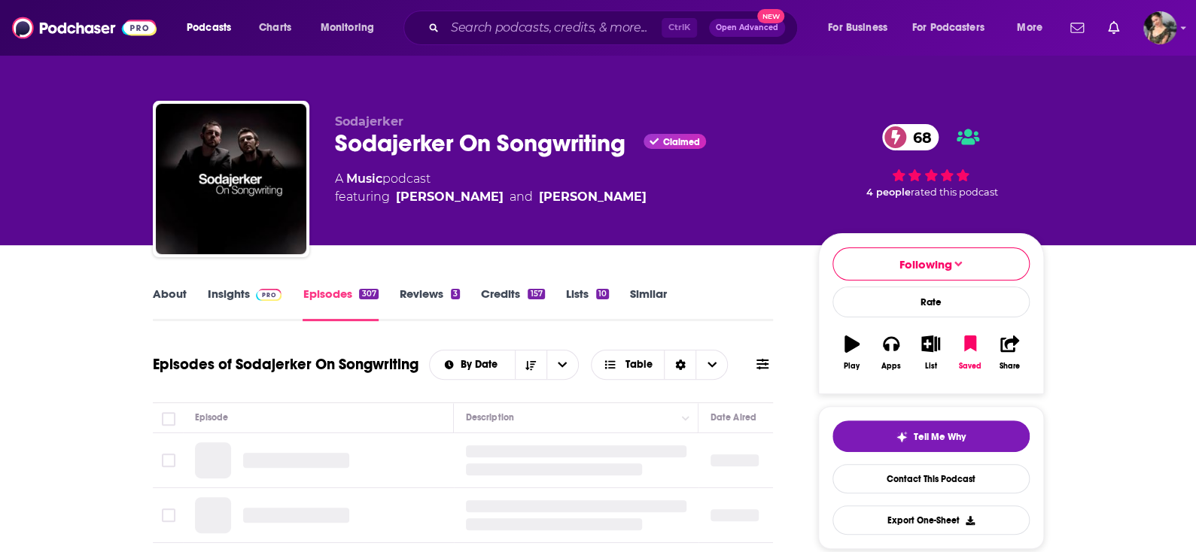
scroll to position [151, 0]
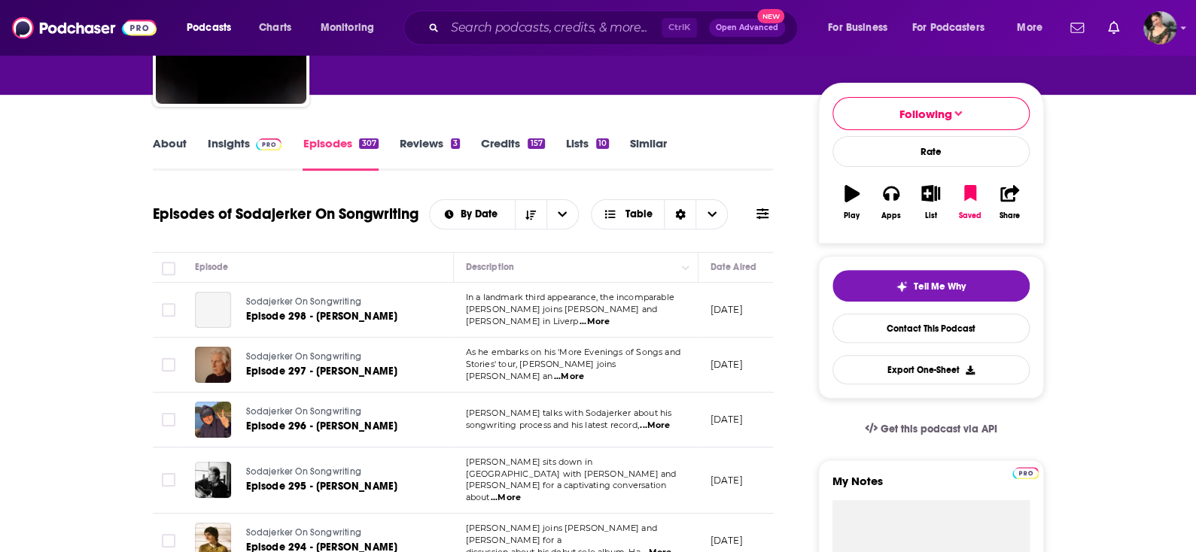
click at [165, 147] on link "About" at bounding box center [170, 153] width 34 height 35
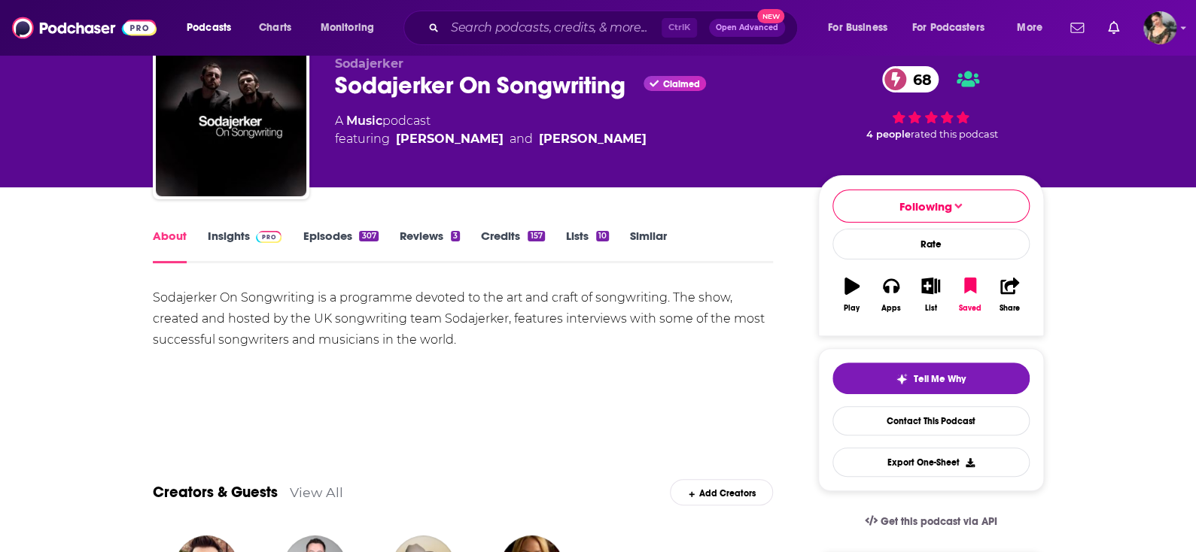
scroll to position [75, 0]
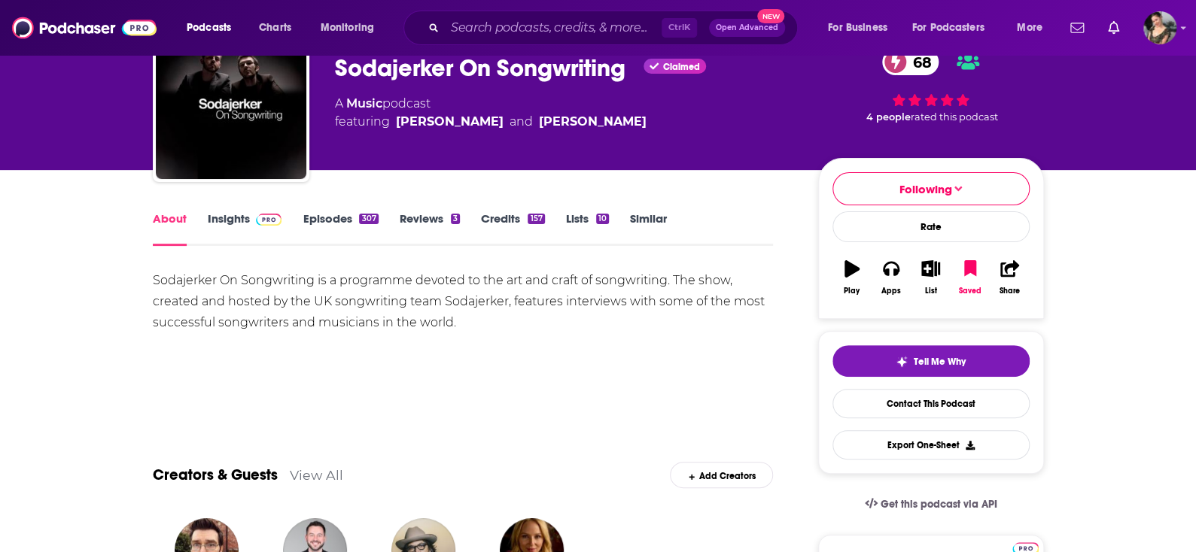
click at [268, 218] on img at bounding box center [269, 220] width 26 height 12
